Goal: Find specific page/section

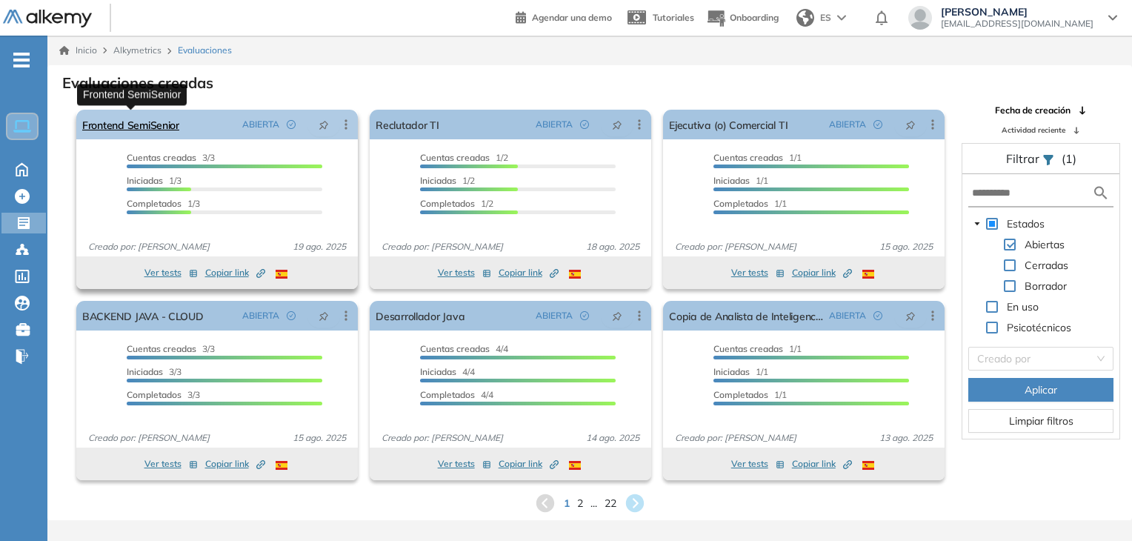
click at [154, 120] on link "Frontend SemiSenior" at bounding box center [130, 125] width 97 height 30
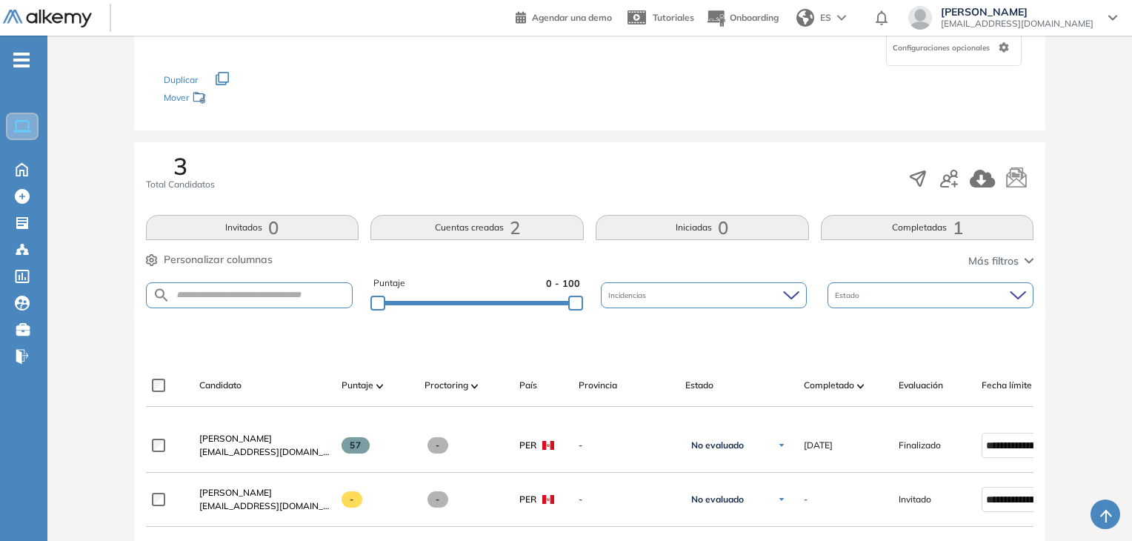
scroll to position [296, 0]
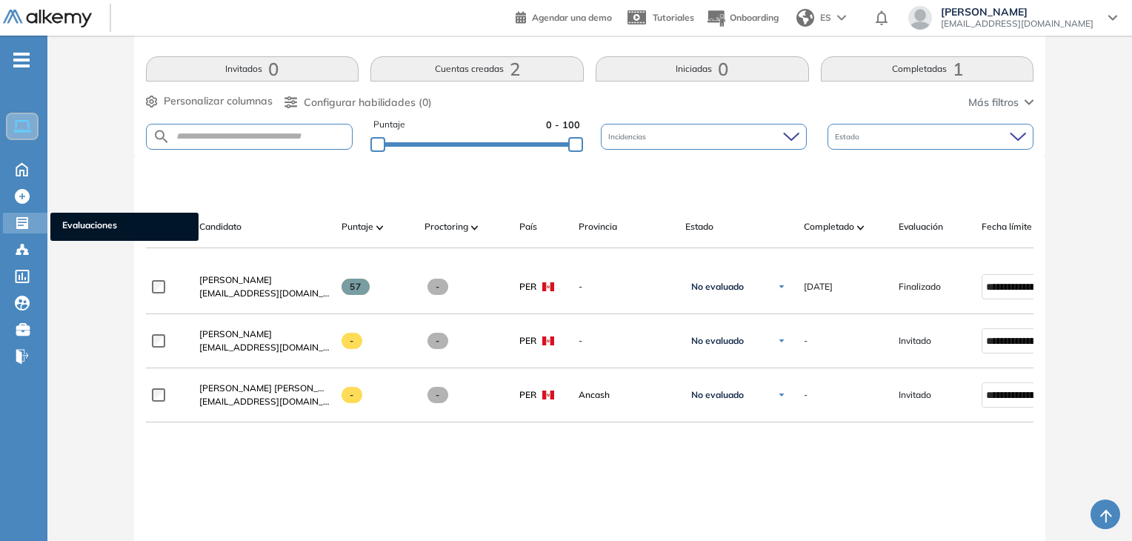
click at [18, 223] on icon at bounding box center [22, 223] width 12 height 12
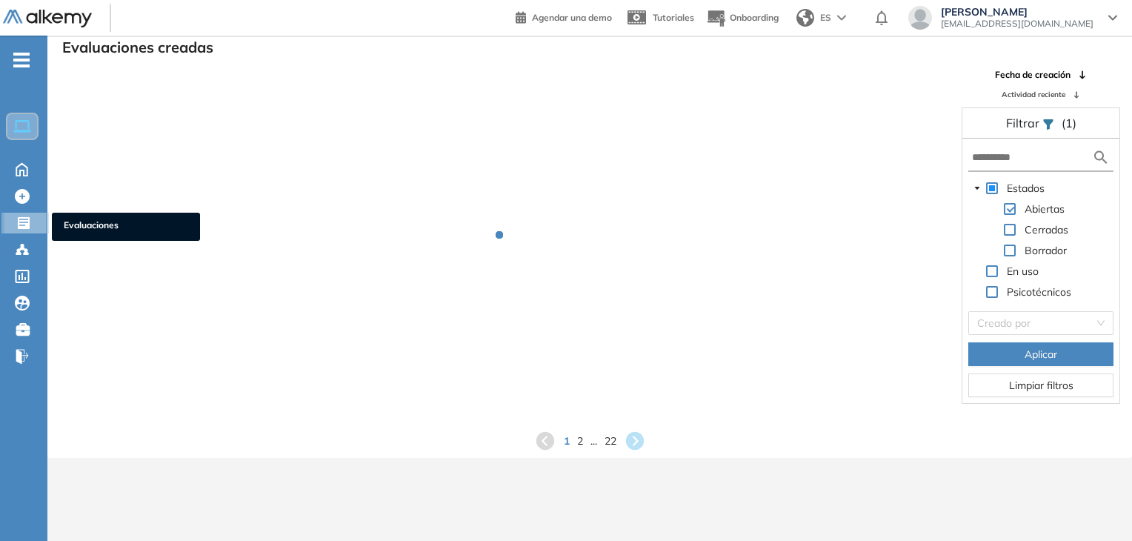
scroll to position [36, 0]
